Goal: Transaction & Acquisition: Purchase product/service

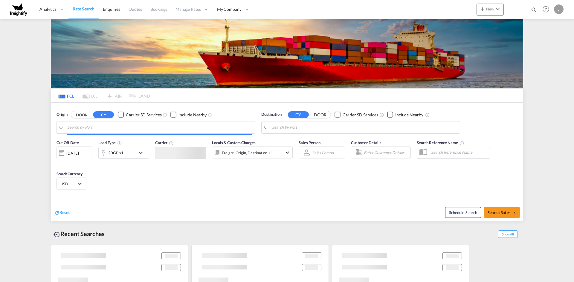
type input "[GEOGRAPHIC_DATA], LVRIX"
type input "Dumyat (Damietta), [GEOGRAPHIC_DATA]"
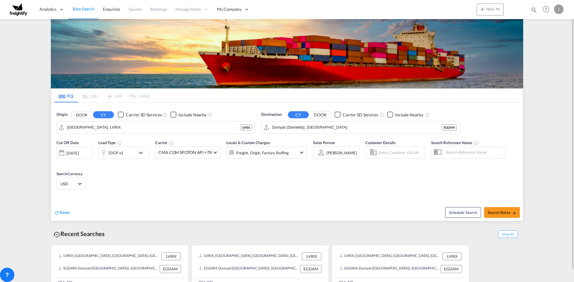
click at [137, 153] on md-icon "icon-chevron-down" at bounding box center [142, 152] width 10 height 7
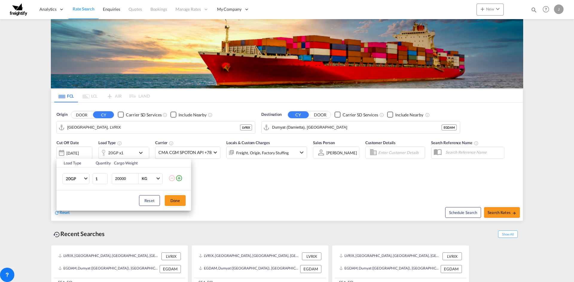
click at [140, 153] on div "Load Type Quantity Cargo Weight 20GP 20GP 40GP 40HC 45HC 20RE 40RE 40HR 20OT 40…" at bounding box center [287, 141] width 574 height 282
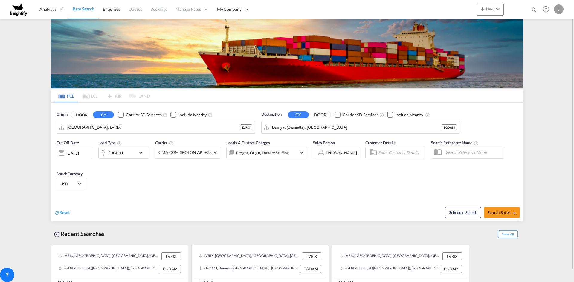
click at [298, 151] on md-icon "icon-chevron-down" at bounding box center [301, 152] width 7 height 7
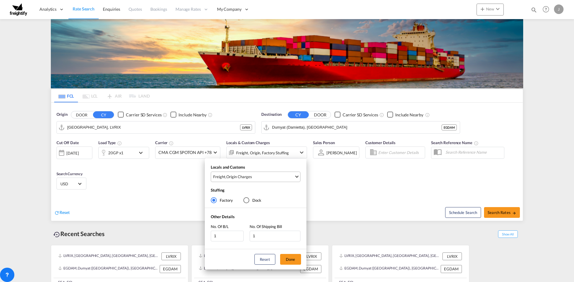
click at [285, 177] on span "Freight , Origin Charges" at bounding box center [253, 176] width 81 height 5
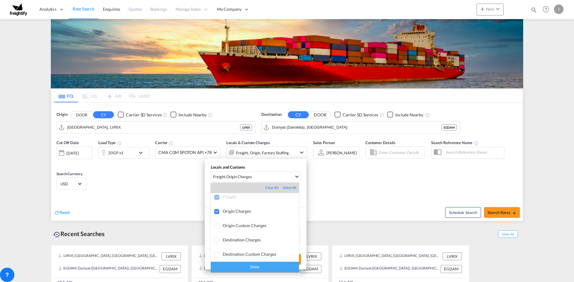
scroll to position [3, 0]
click at [218, 225] on div at bounding box center [217, 226] width 6 height 6
click at [230, 264] on div "Done" at bounding box center [255, 267] width 88 height 10
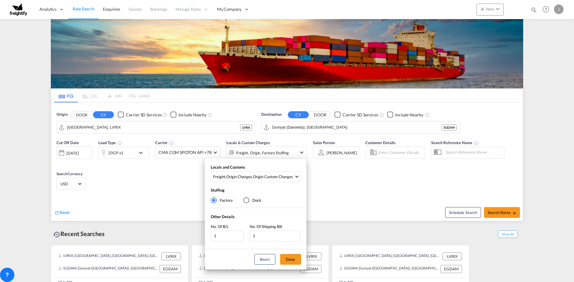
click at [345, 192] on div "Locals and Customs Freight , Origin Charges , Origin Custom Charges Stuffing Fa…" at bounding box center [287, 141] width 574 height 282
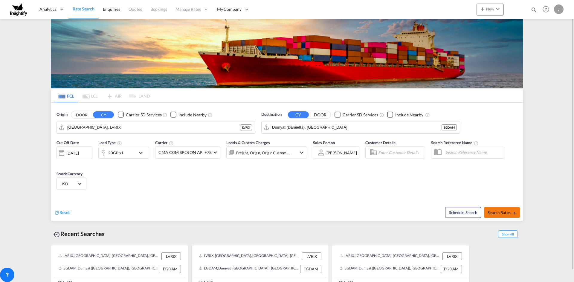
click at [496, 213] on span "Search Rates" at bounding box center [501, 212] width 29 height 5
type input "LVRIX to [GEOGRAPHIC_DATA] / [DATE]"
